Goal: Check status: Check status

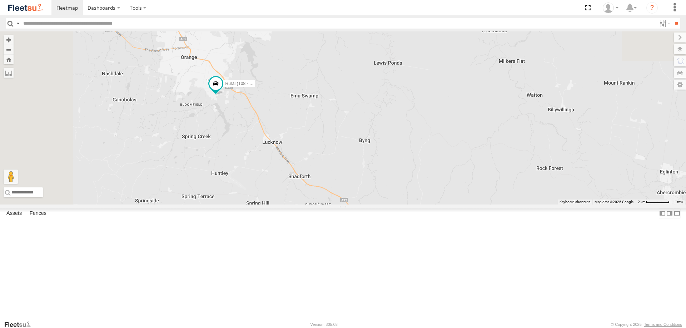
drag, startPoint x: 263, startPoint y: 55, endPoint x: 295, endPoint y: 165, distance: 115.2
click at [295, 165] on div "Brookvale (T10 - [PERSON_NAME]) Rural (T08 - [PERSON_NAME]) Revesby (T07 - [PER…" at bounding box center [343, 117] width 686 height 173
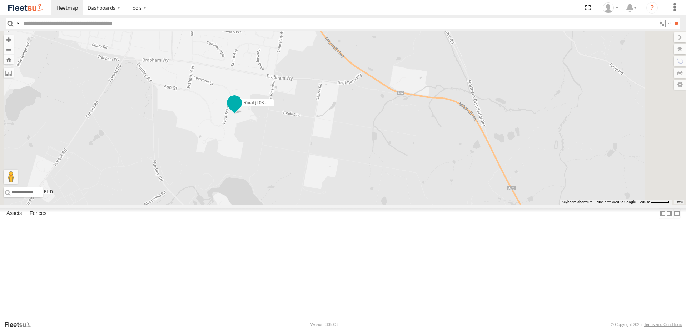
click at [241, 109] on span at bounding box center [234, 102] width 13 height 13
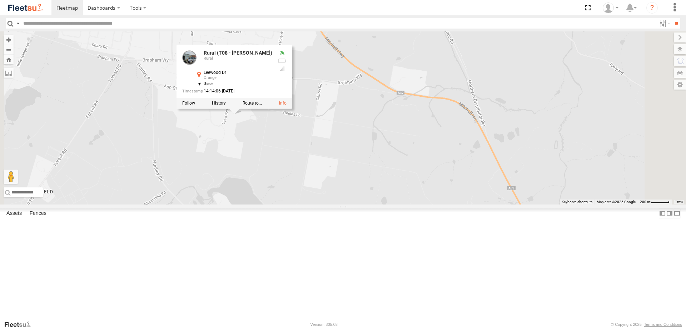
click at [292, 109] on div at bounding box center [234, 103] width 116 height 11
click at [226, 106] on label at bounding box center [219, 103] width 14 height 5
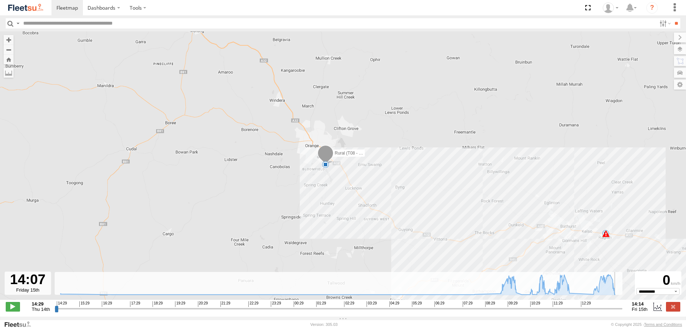
drag, startPoint x: 57, startPoint y: 314, endPoint x: 617, endPoint y: 311, distance: 560.5
click at [617, 311] on input "range" at bounding box center [339, 308] width 568 height 7
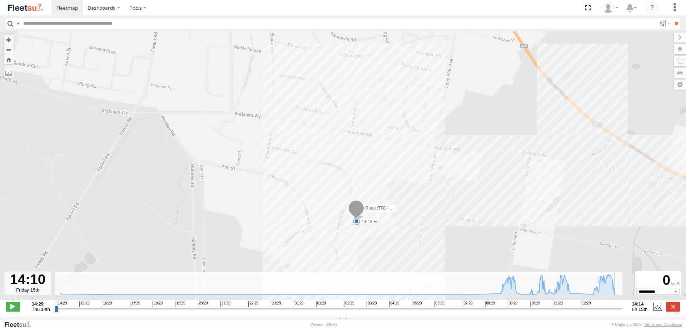
drag, startPoint x: 617, startPoint y: 313, endPoint x: 617, endPoint y: 306, distance: 6.8
click at [617, 306] on input "range" at bounding box center [339, 308] width 568 height 7
type input "**********"
click at [616, 306] on div "14:29 15:29 16:29 17:29 18:29 19:29 20:29 21:29 22:29 23:29 00:29 01:29 02:29 0…" at bounding box center [338, 303] width 563 height 5
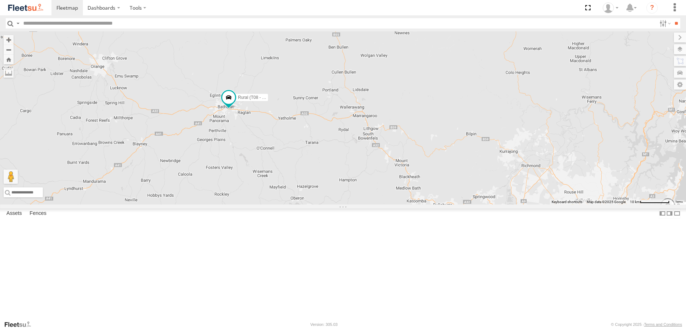
drag, startPoint x: 240, startPoint y: 139, endPoint x: 348, endPoint y: 213, distance: 130.3
click at [348, 205] on div "Brookvale (T10 - Gary) Rural (T08 - Matt) 2 Blacktown #2 (T05 - Tony) Revesby (…" at bounding box center [343, 117] width 686 height 173
